Goal: Information Seeking & Learning: Learn about a topic

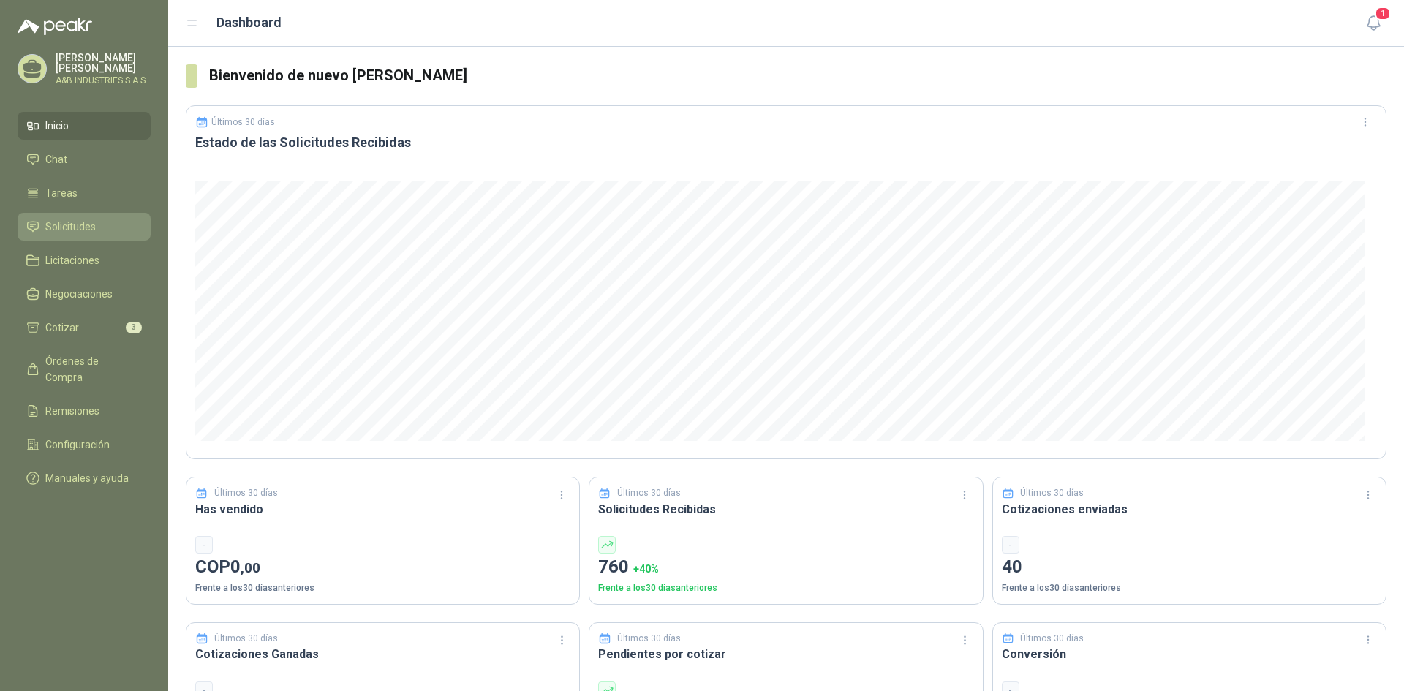
click at [102, 229] on li "Solicitudes" at bounding box center [84, 227] width 116 height 16
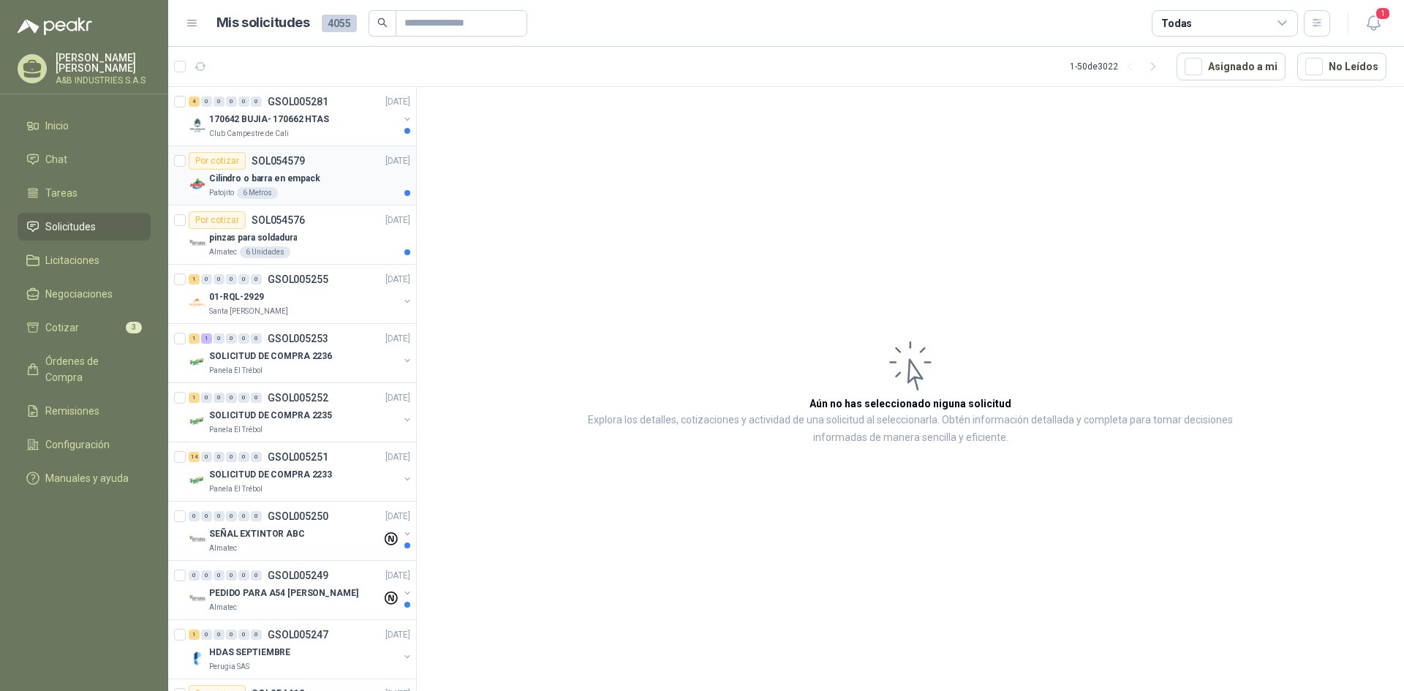
click at [332, 163] on div "Por cotizar SOL054579 [DATE]" at bounding box center [300, 161] width 222 height 18
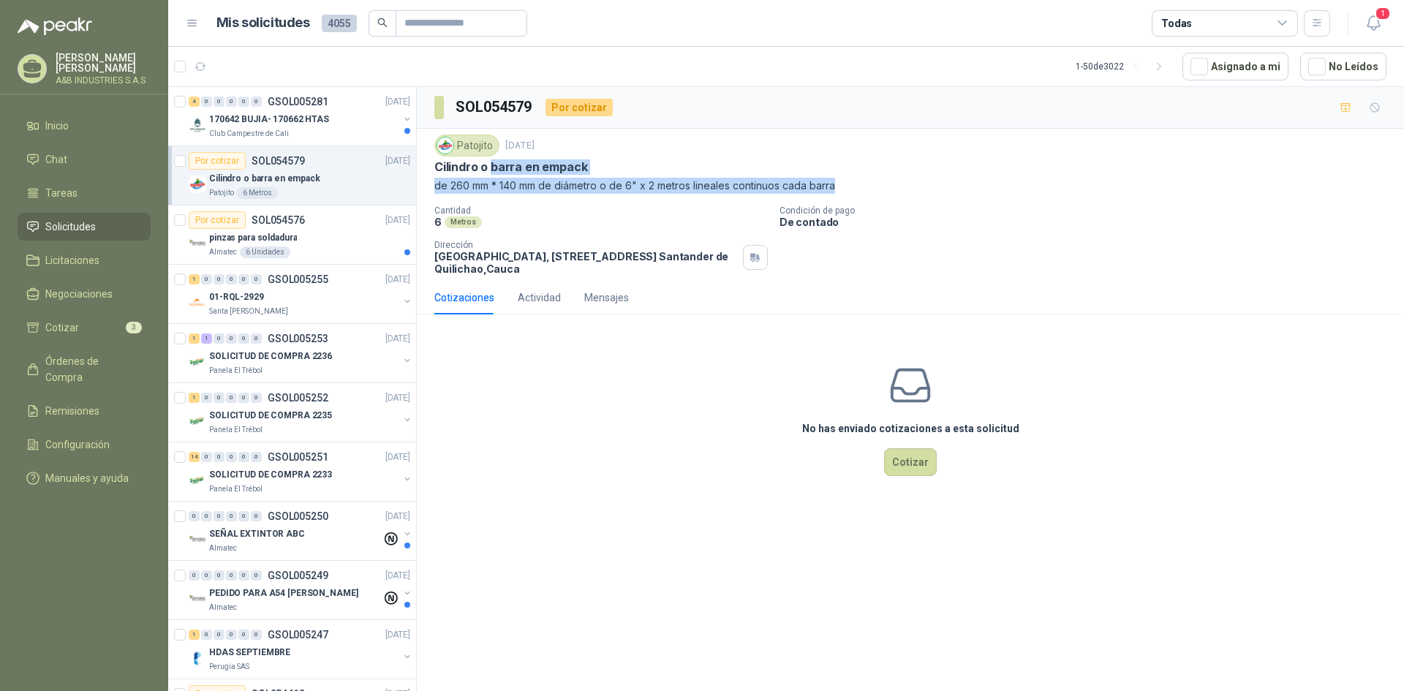
drag, startPoint x: 489, startPoint y: 164, endPoint x: 856, endPoint y: 183, distance: 367.5
click at [856, 183] on div "Patojito [DATE] Cilindro o barra en empack de 260 mm * 140 mm de diámetro o de …" at bounding box center [910, 164] width 952 height 59
copy div "barra en empack de 260 mm * 140 mm de diámetro o de 6" x 2 metros lineales cont…"
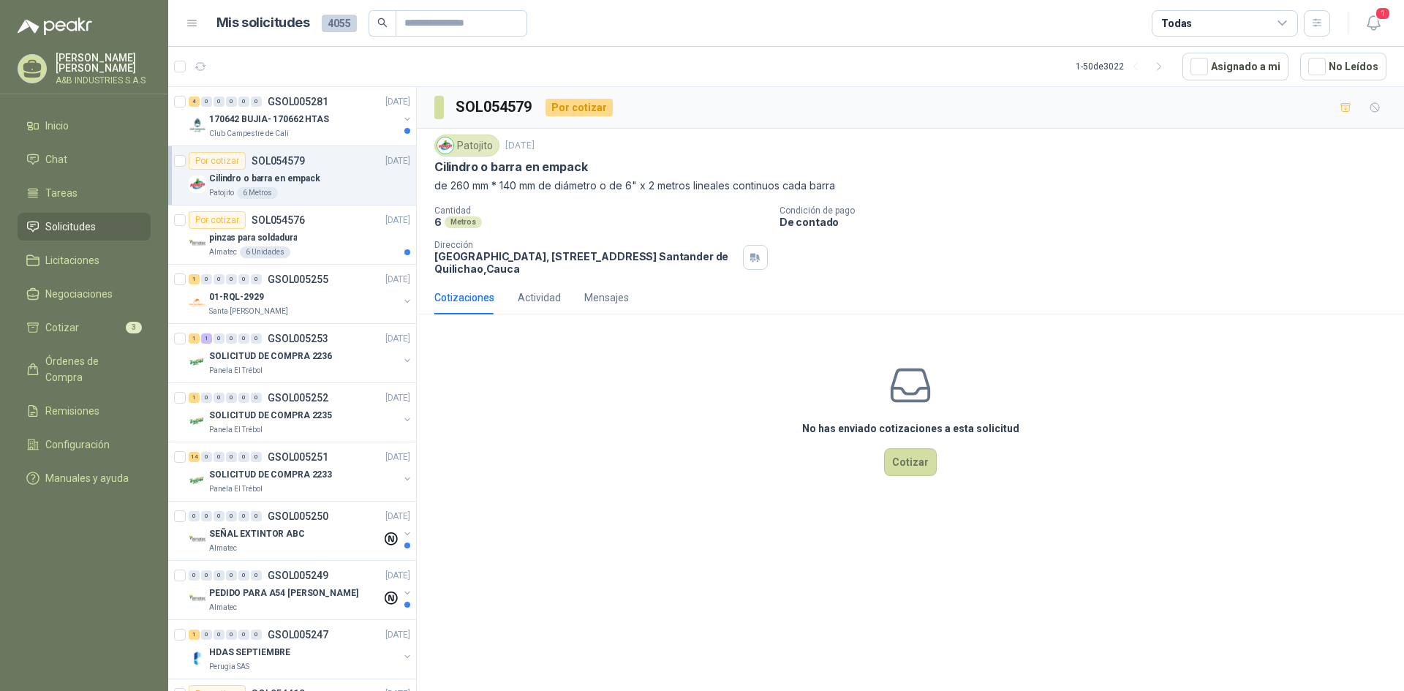
click at [673, 303] on div "Cotizaciones Actividad Mensajes" at bounding box center [910, 298] width 952 height 34
click at [290, 169] on div "Por cotizar SOL054579" at bounding box center [247, 161] width 116 height 18
click at [318, 230] on div "pinzas para soldadura" at bounding box center [309, 238] width 201 height 18
